Goal: Task Accomplishment & Management: Manage account settings

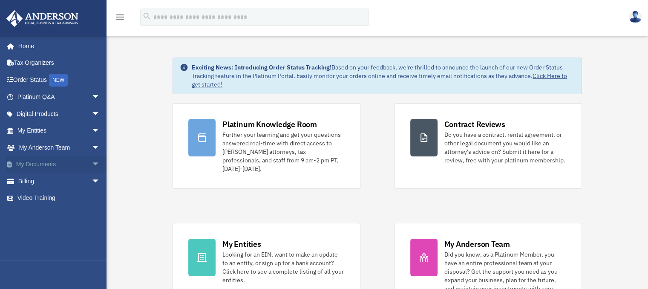
click at [46, 167] on link "My Documents arrow_drop_down" at bounding box center [59, 164] width 107 height 17
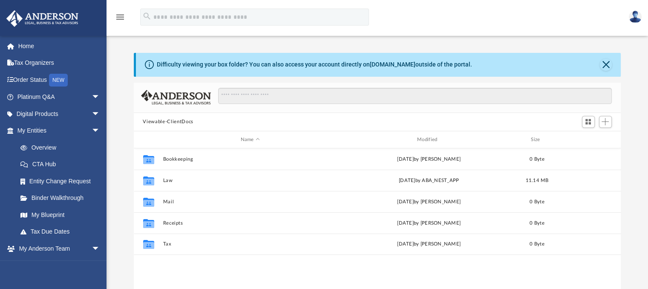
scroll to position [187, 481]
click at [106, 271] on div "[EMAIL_ADDRESS][DOMAIN_NAME] Sign Out [EMAIL_ADDRESS][DOMAIN_NAME] Home Tax Org…" at bounding box center [53, 179] width 107 height 289
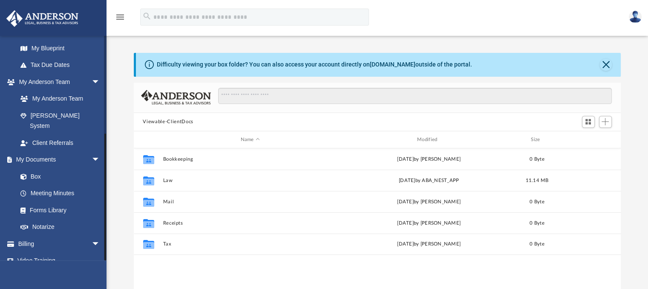
click at [105, 215] on div at bounding box center [105, 147] width 3 height 225
click at [39, 168] on link "Box" at bounding box center [62, 176] width 101 height 17
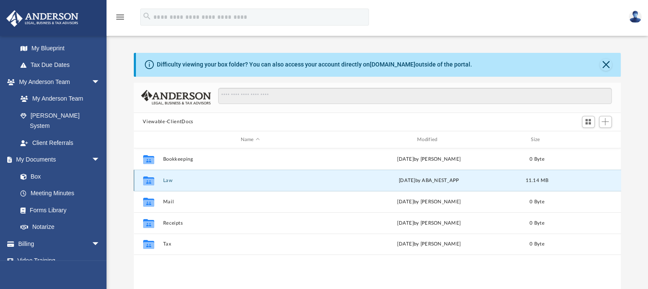
click at [167, 179] on button "Law" at bounding box center [250, 181] width 175 height 6
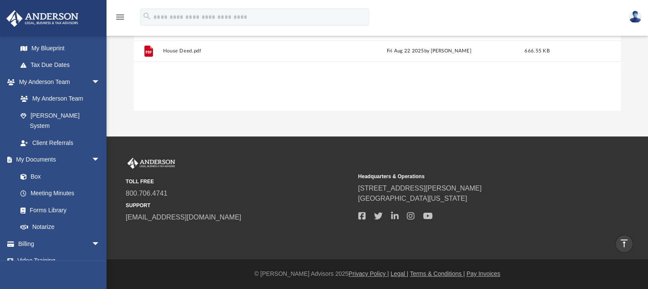
scroll to position [0, 0]
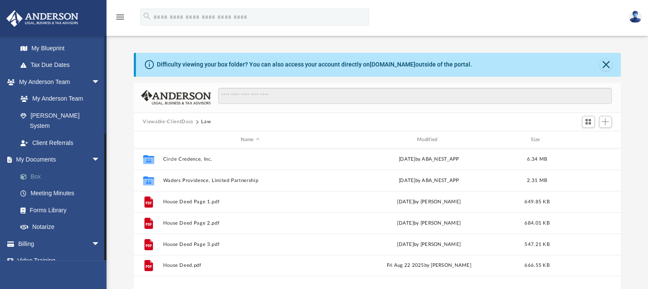
click at [40, 168] on link "Box" at bounding box center [62, 176] width 101 height 17
click at [36, 168] on link "Box" at bounding box center [62, 176] width 101 height 17
click at [173, 123] on button "Viewable-ClientDocs" at bounding box center [168, 122] width 50 height 8
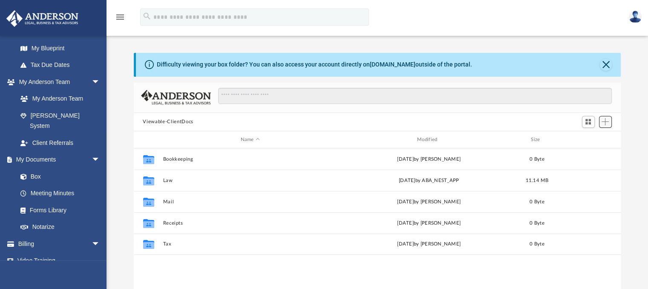
click at [608, 121] on span "Add" at bounding box center [605, 121] width 7 height 7
click at [584, 139] on li "Upload" at bounding box center [592, 138] width 27 height 9
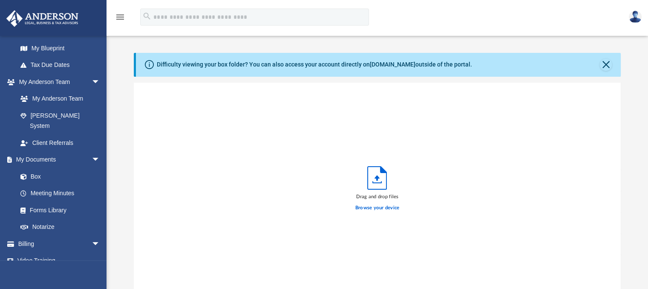
scroll to position [210, 481]
click at [371, 208] on label "Browse your device" at bounding box center [377, 208] width 44 height 8
click at [0, 0] on input "Browse your device" at bounding box center [0, 0] width 0 height 0
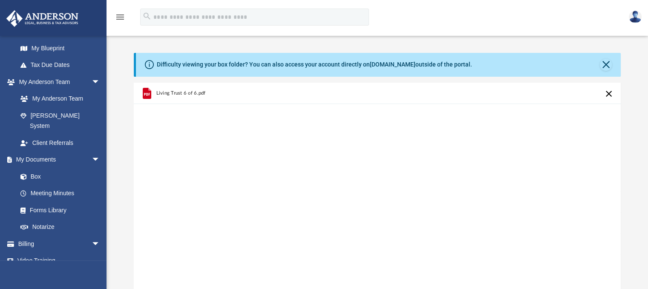
click at [143, 92] on icon "grid" at bounding box center [146, 92] width 9 height 11
click at [161, 93] on span "Living Trust 6 of 6.pdf" at bounding box center [180, 93] width 49 height 6
click at [145, 95] on icon "grid" at bounding box center [146, 92] width 9 height 11
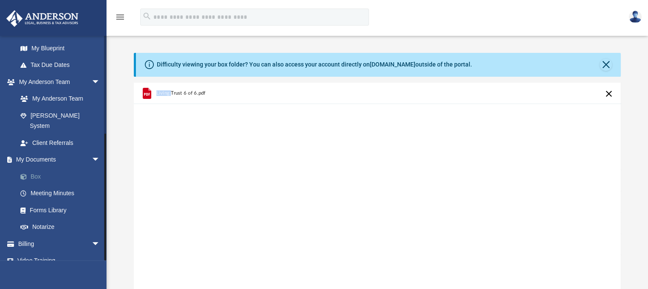
click at [35, 168] on link "Box" at bounding box center [62, 176] width 101 height 17
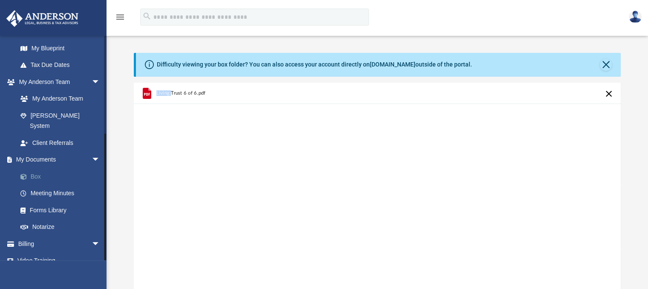
click at [35, 173] on link "Box" at bounding box center [62, 176] width 101 height 17
click at [42, 170] on link "Box" at bounding box center [62, 176] width 101 height 17
click at [605, 63] on button "Close" at bounding box center [606, 65] width 12 height 12
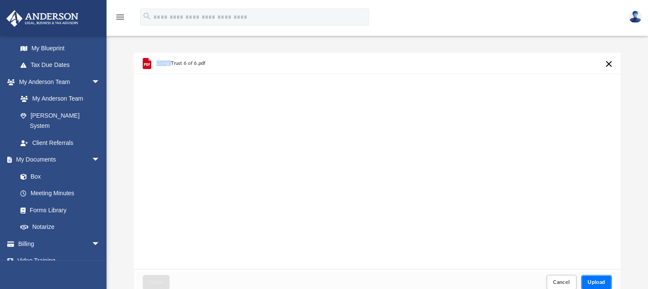
click at [597, 283] on span "Upload" at bounding box center [596, 281] width 18 height 5
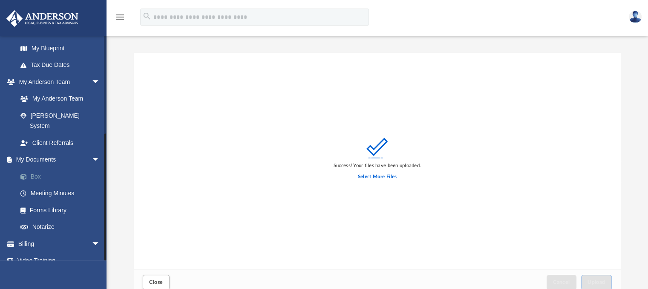
click at [36, 168] on link "Box" at bounding box center [62, 176] width 101 height 17
click at [27, 168] on link "Box" at bounding box center [62, 176] width 101 height 17
click at [92, 151] on span "arrow_drop_down" at bounding box center [100, 159] width 17 height 17
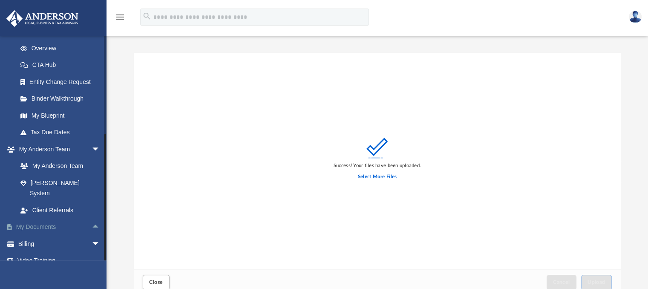
click at [40, 219] on link "My Documents arrow_drop_up" at bounding box center [59, 227] width 107 height 17
click at [92, 219] on span "arrow_drop_up" at bounding box center [100, 227] width 17 height 17
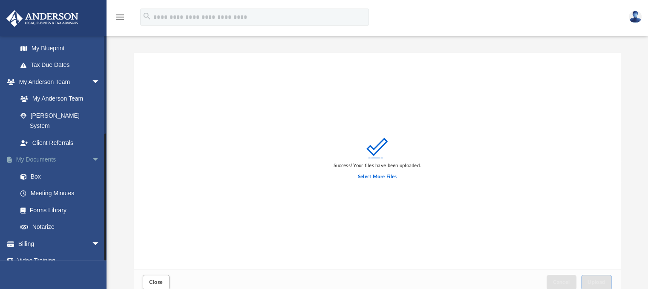
click at [90, 219] on link "Notarize" at bounding box center [62, 227] width 101 height 17
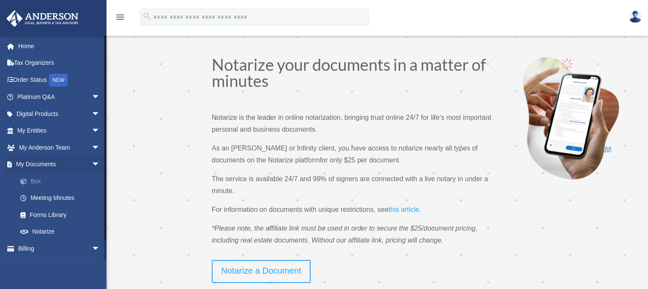
click at [37, 178] on link "Box" at bounding box center [62, 181] width 101 height 17
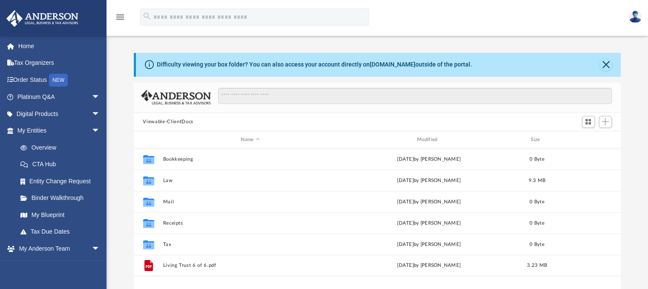
scroll to position [187, 481]
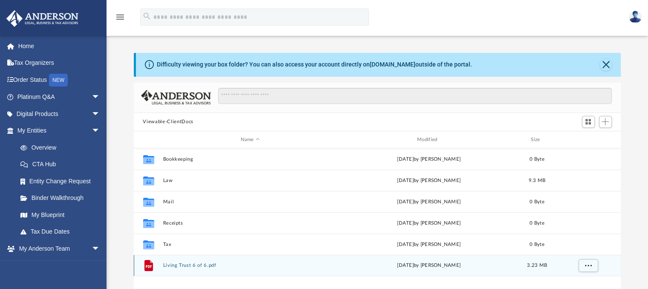
click at [172, 265] on button "Living Trust 6 of 6.pdf" at bounding box center [250, 266] width 175 height 6
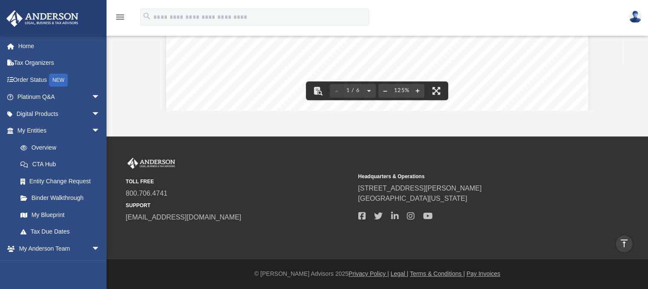
scroll to position [192, 0]
click at [370, 88] on button "File preview" at bounding box center [369, 90] width 14 height 19
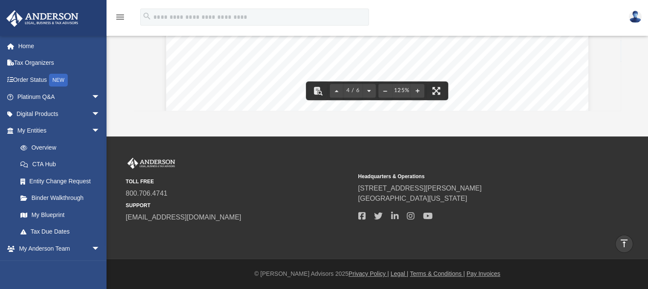
click at [370, 88] on button "File preview" at bounding box center [369, 90] width 14 height 19
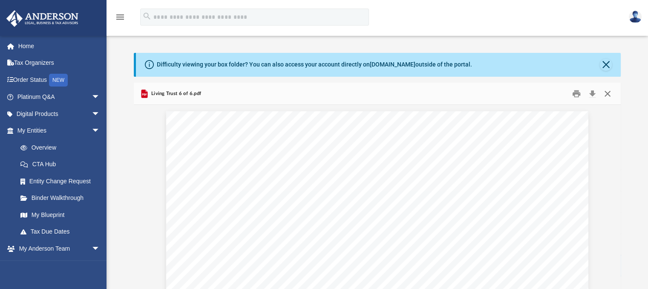
click at [607, 92] on button "Close" at bounding box center [607, 93] width 15 height 13
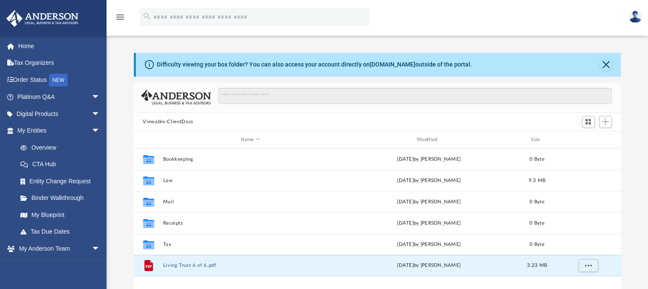
click at [633, 14] on img at bounding box center [635, 17] width 13 height 12
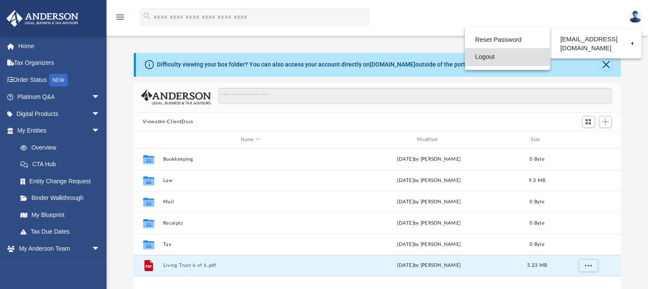
click at [503, 57] on link "Logout" at bounding box center [507, 56] width 85 height 17
